Goal: Find specific page/section: Find specific page/section

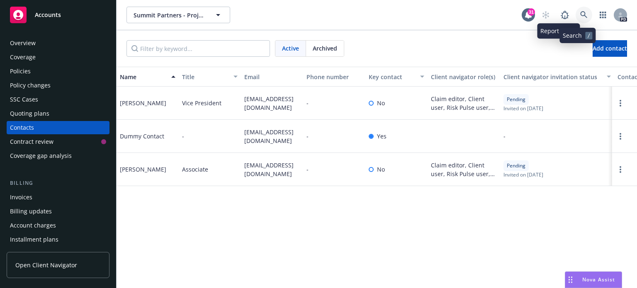
click at [580, 13] on icon at bounding box center [583, 14] width 7 height 7
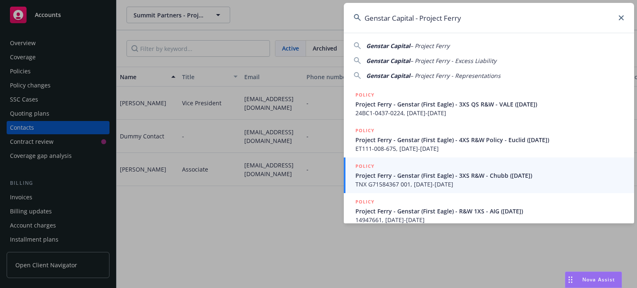
click at [421, 44] on span "– Project Ferry" at bounding box center [429, 46] width 39 height 8
type input "Genstar Capital – Project Ferry"
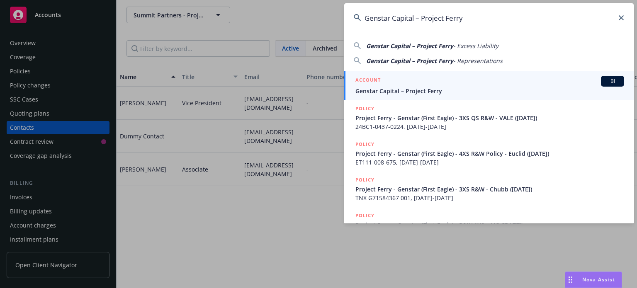
click at [420, 86] on div "ACCOUNT BI" at bounding box center [489, 81] width 269 height 11
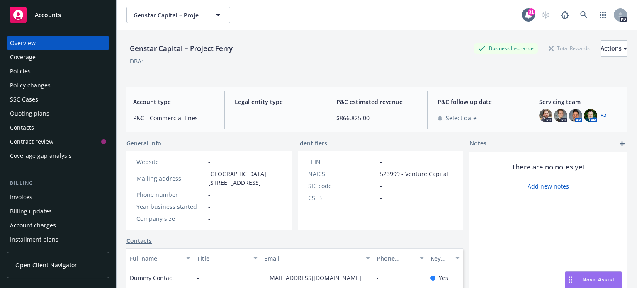
click at [39, 265] on span "Open Client Navigator" at bounding box center [46, 265] width 62 height 9
click at [580, 13] on icon at bounding box center [583, 14] width 7 height 7
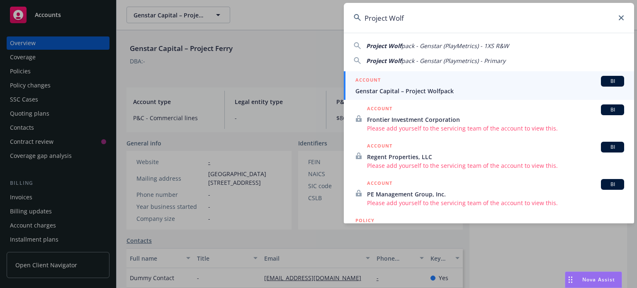
type input "Project Wolf"
click at [447, 86] on div "ACCOUNT BI" at bounding box center [489, 81] width 269 height 11
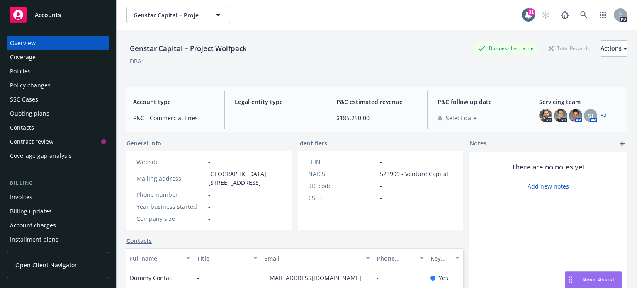
click at [50, 262] on span "Open Client Navigator" at bounding box center [46, 265] width 62 height 9
